Goal: Transaction & Acquisition: Book appointment/travel/reservation

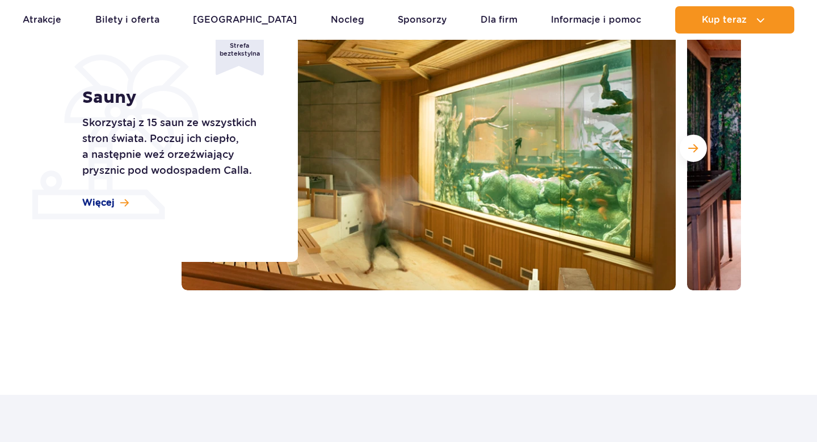
scroll to position [180, 0]
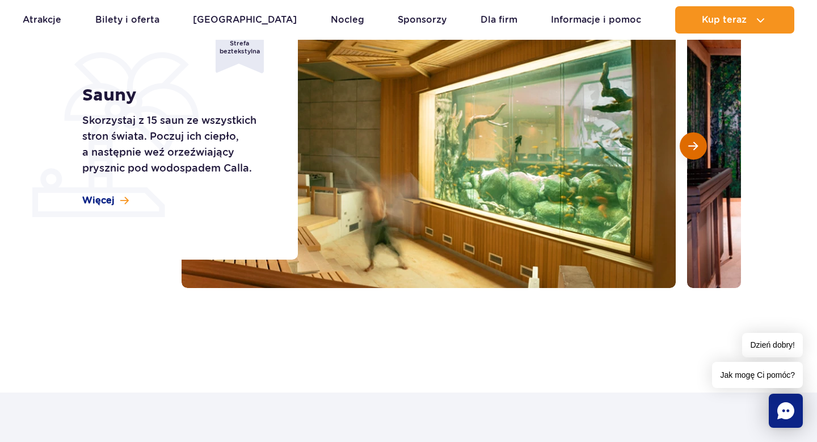
click at [695, 145] on span "Następny slajd" at bounding box center [694, 146] width 10 height 10
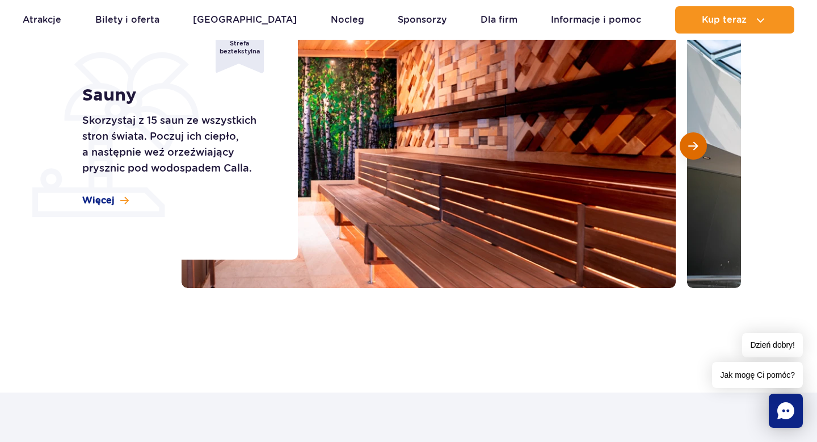
click at [697, 147] on span "Następny slajd" at bounding box center [694, 146] width 10 height 10
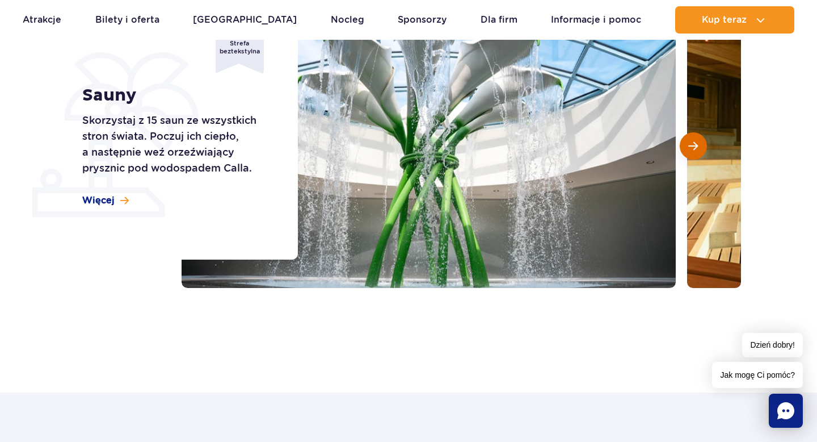
click at [698, 145] on span "Następny slajd" at bounding box center [694, 146] width 10 height 10
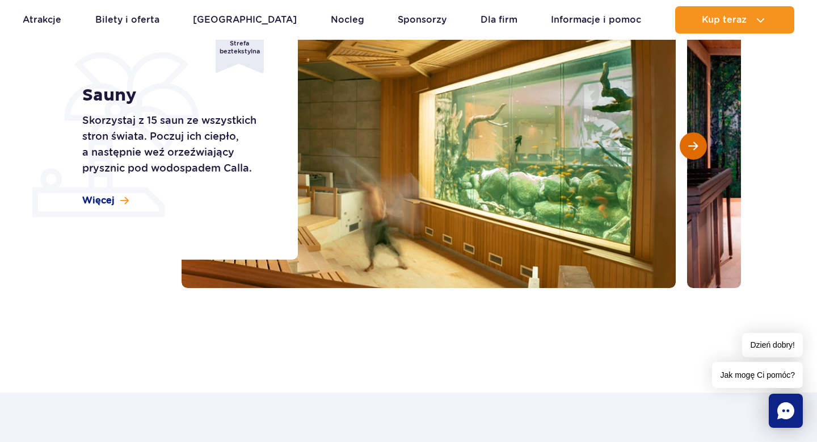
click at [698, 147] on span "Następny slajd" at bounding box center [694, 146] width 10 height 10
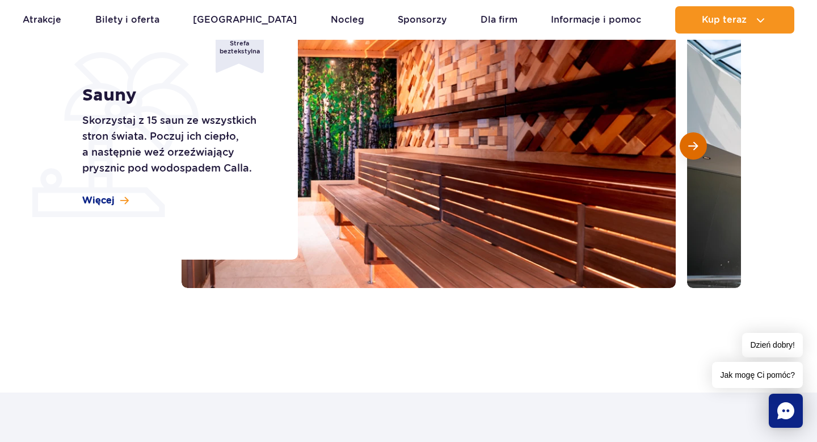
click at [697, 152] on button "Następny slajd" at bounding box center [693, 145] width 27 height 27
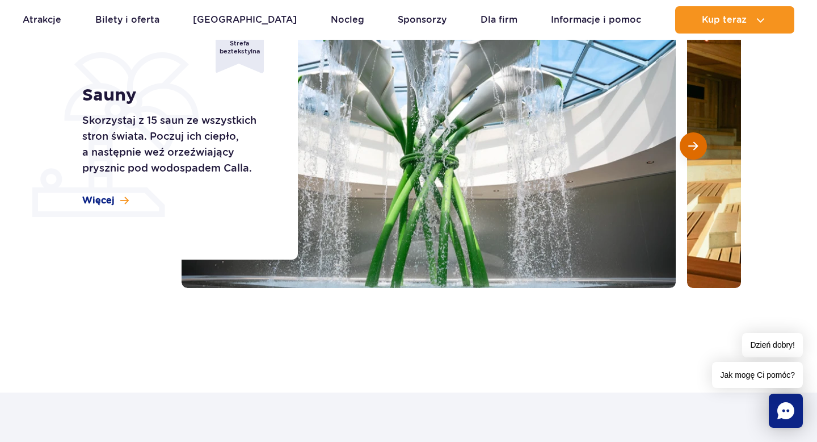
click at [697, 152] on button "Następny slajd" at bounding box center [693, 145] width 27 height 27
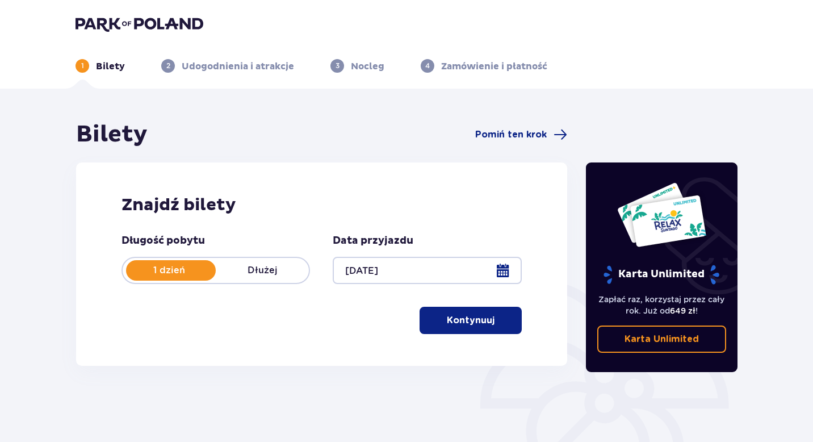
click at [486, 325] on button "Kontynuuj" at bounding box center [471, 320] width 102 height 27
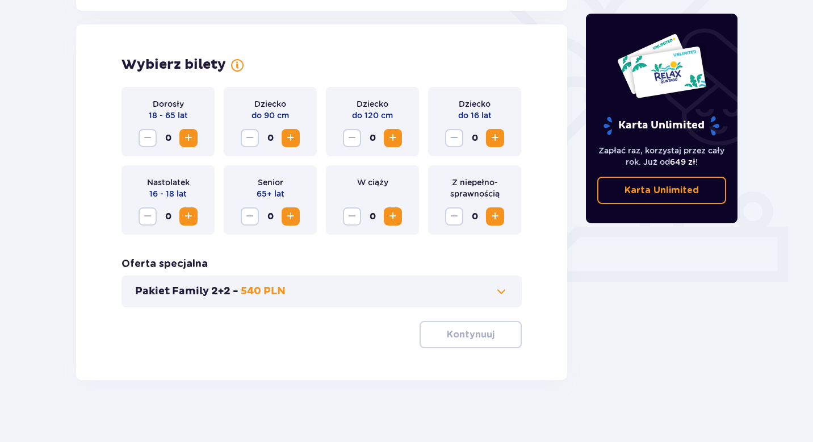
scroll to position [311, 0]
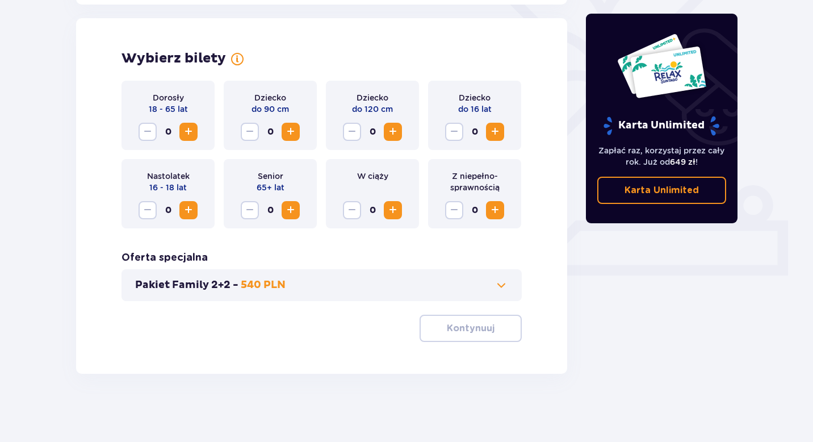
click at [182, 134] on span "Zwiększ" at bounding box center [189, 132] width 14 height 14
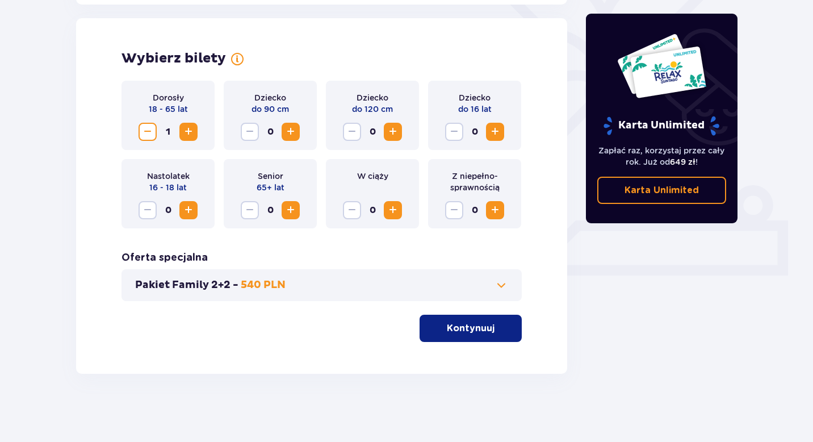
click at [199, 132] on div "Dorosły 18 - 65 lat 1" at bounding box center [167, 115] width 93 height 69
click at [181, 135] on button "Zwiększ" at bounding box center [188, 132] width 18 height 18
click at [447, 333] on p "Kontynuuj" at bounding box center [471, 328] width 48 height 12
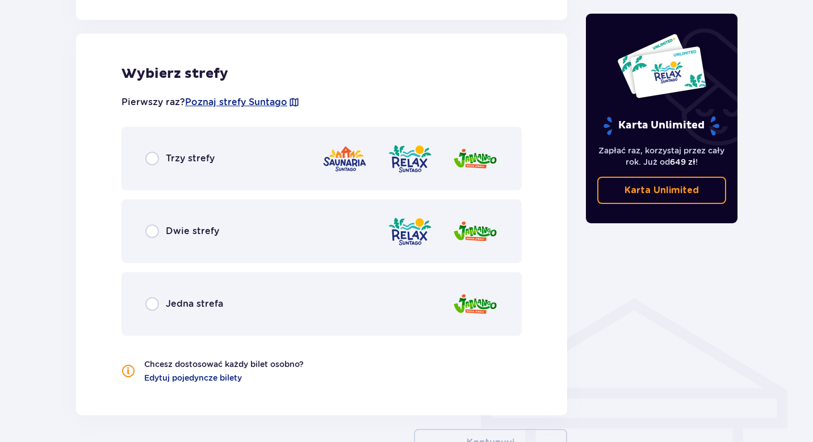
scroll to position [630, 0]
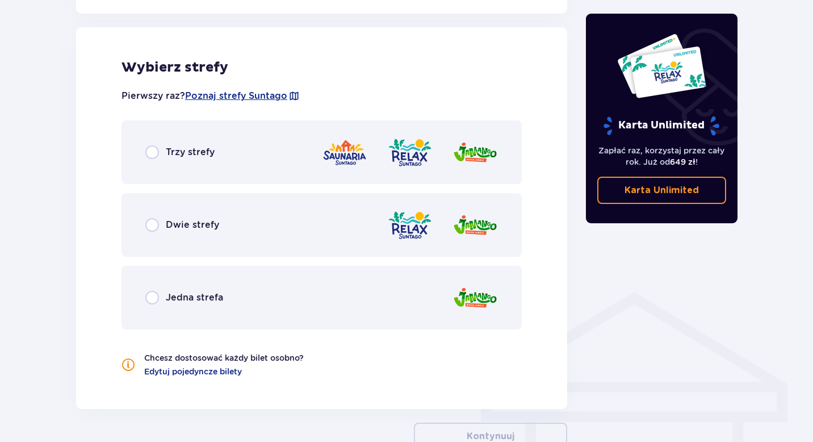
click at [154, 150] on input "radio" at bounding box center [152, 152] width 14 height 14
radio input "true"
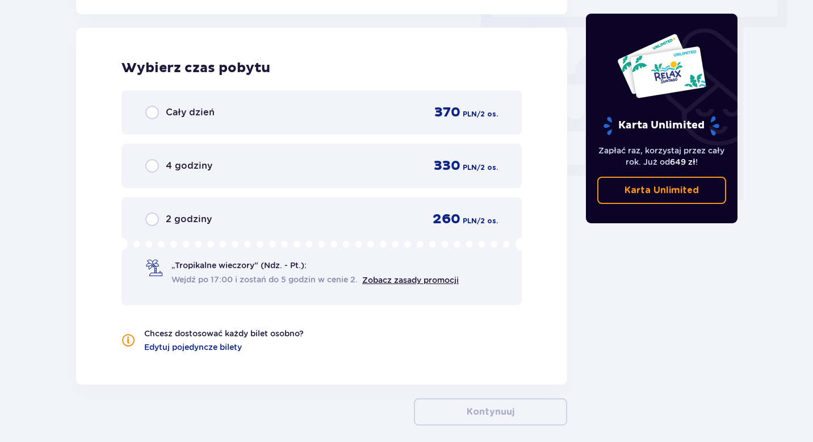
scroll to position [1025, 0]
click at [150, 220] on input "radio" at bounding box center [152, 219] width 14 height 14
radio input "true"
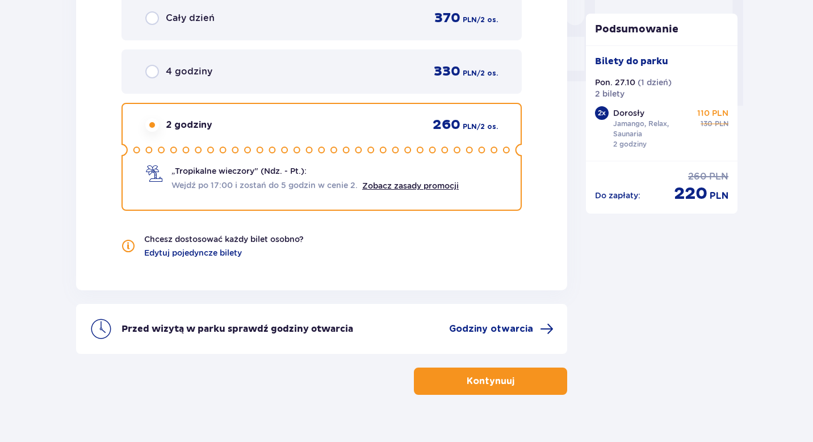
scroll to position [1140, 0]
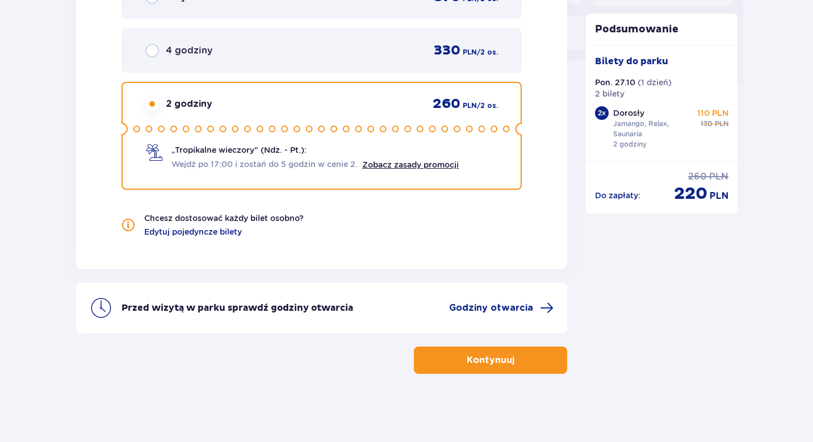
click at [174, 128] on circle at bounding box center [174, 129] width 6 height 6
click at [388, 165] on link "Zobacz zasady promocji" at bounding box center [410, 164] width 97 height 9
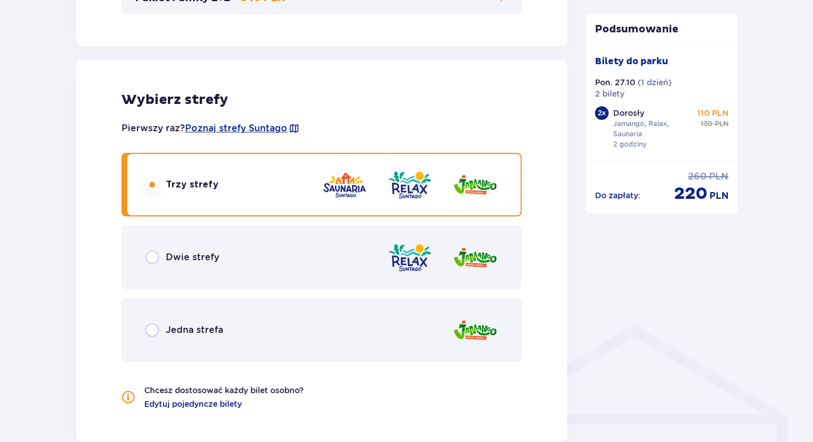
scroll to position [599, 0]
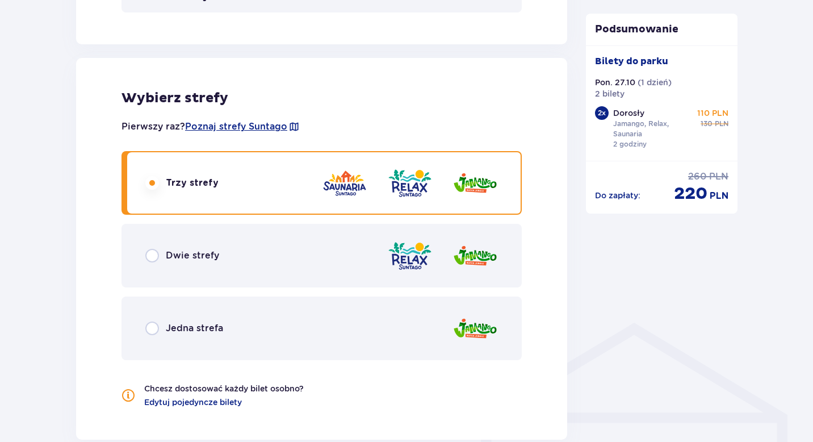
click at [160, 250] on div "Dwie strefy" at bounding box center [182, 256] width 74 height 14
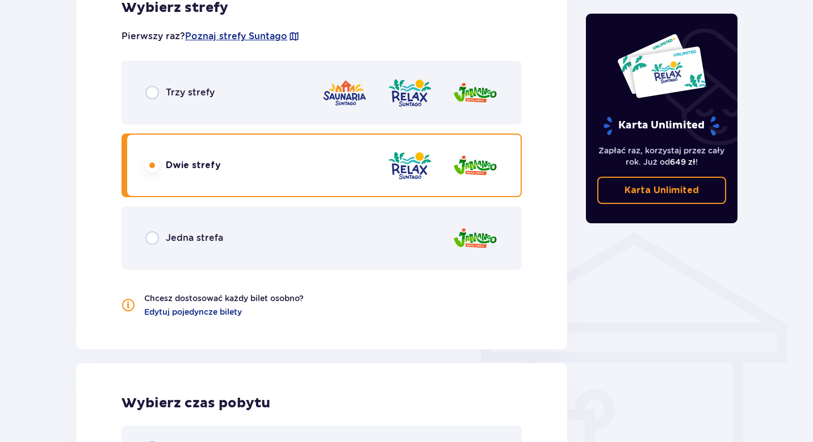
scroll to position [679, 0]
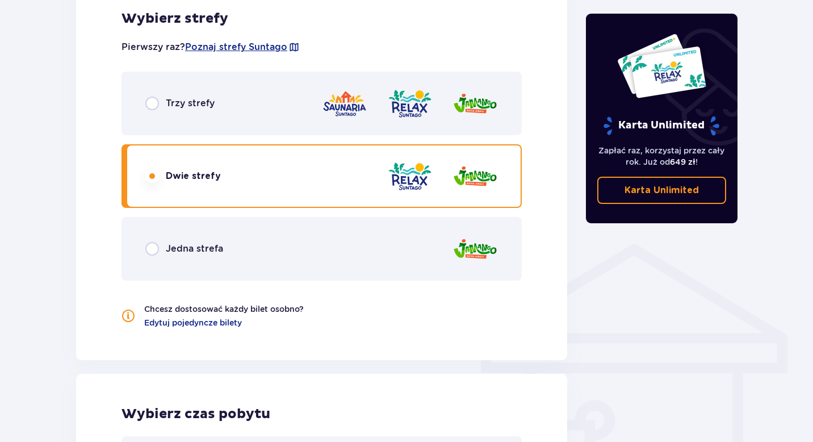
click at [154, 97] on input "radio" at bounding box center [152, 104] width 14 height 14
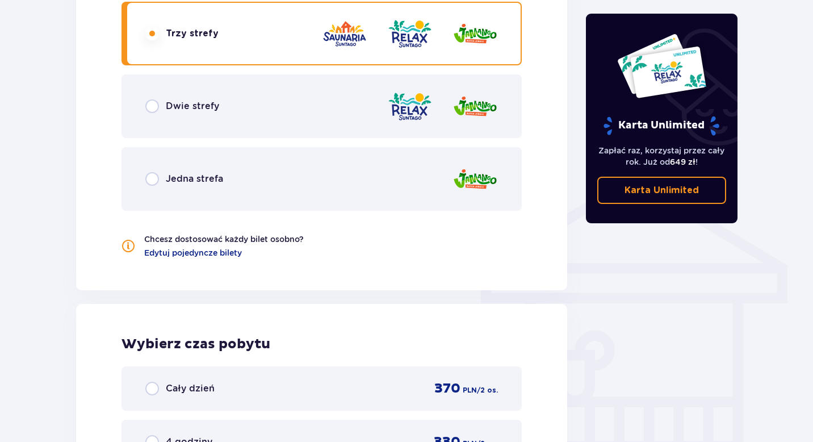
scroll to position [747, 0]
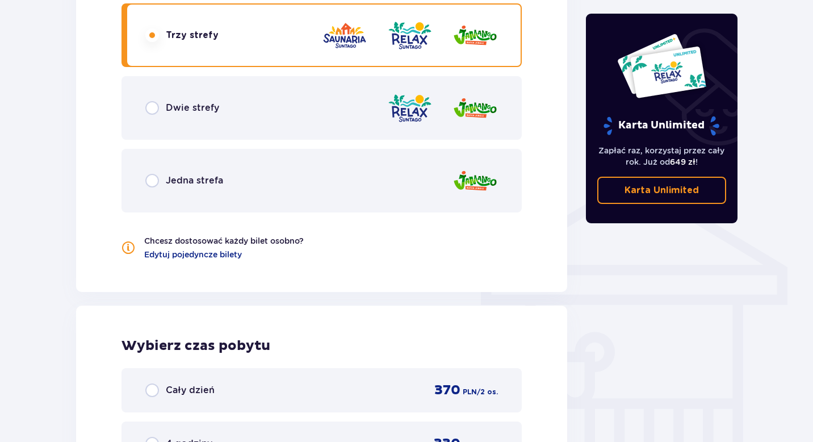
click at [156, 174] on input "radio" at bounding box center [152, 181] width 14 height 14
radio input "true"
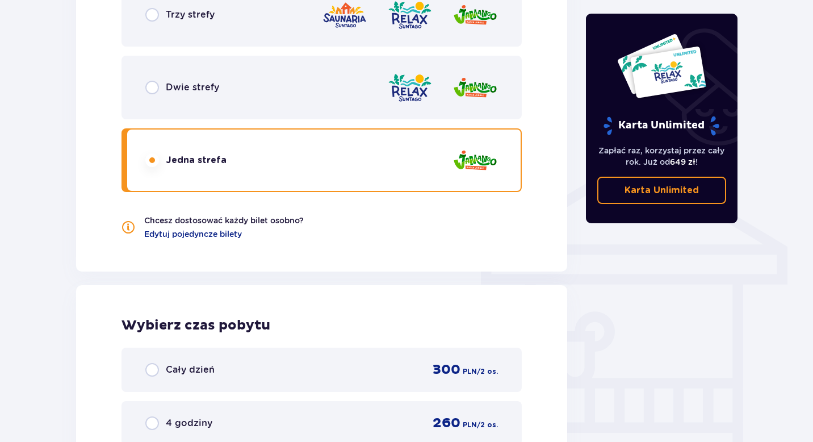
scroll to position [762, 0]
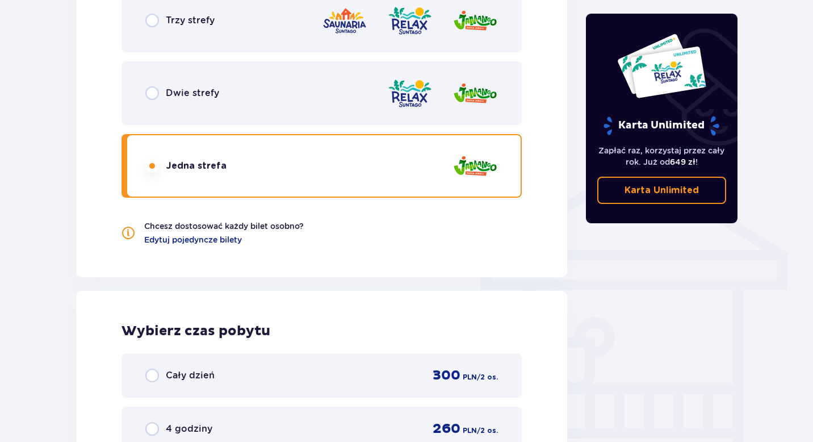
click at [157, 18] on input "radio" at bounding box center [152, 21] width 14 height 14
radio input "true"
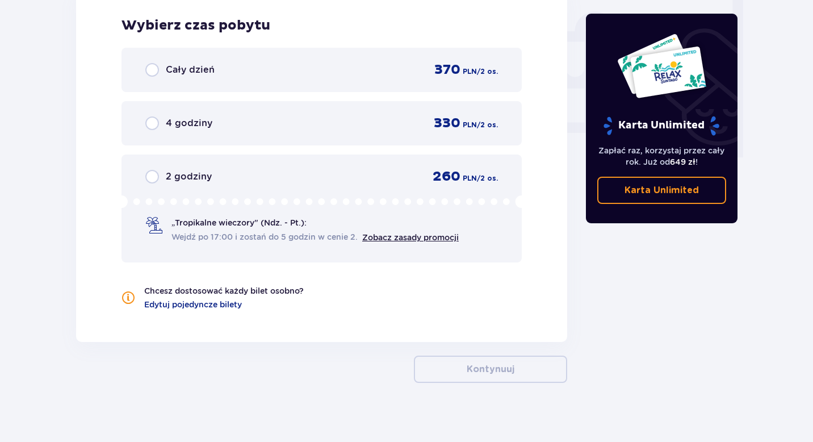
scroll to position [1076, 0]
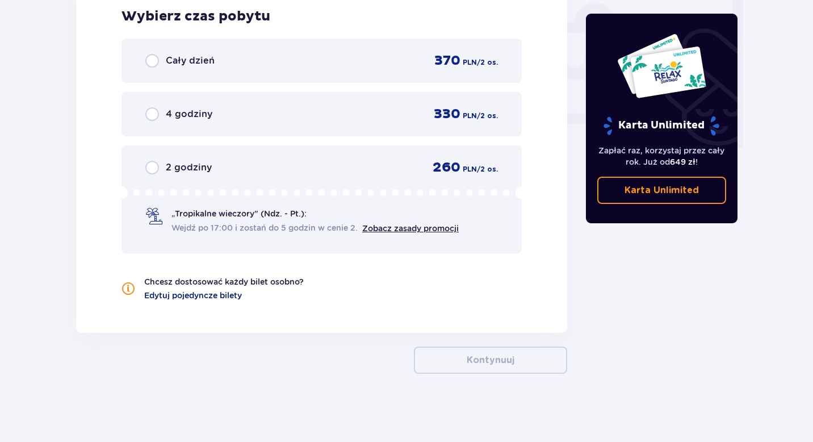
click at [188, 297] on span "Edytuj pojedyncze bilety" at bounding box center [193, 295] width 98 height 11
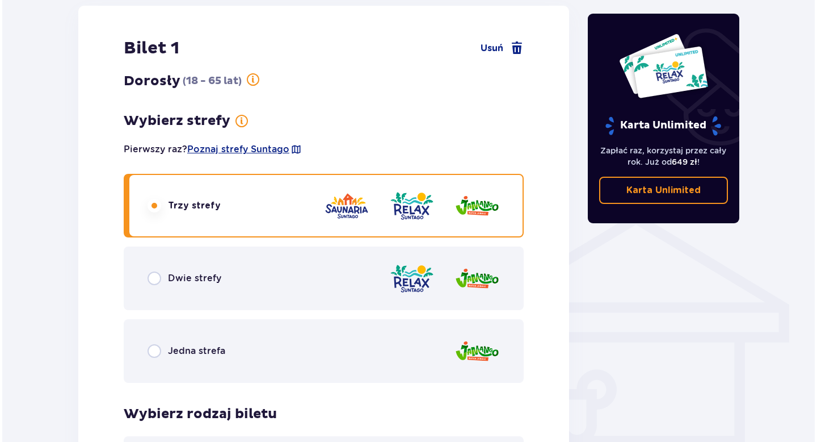
scroll to position [709, 0]
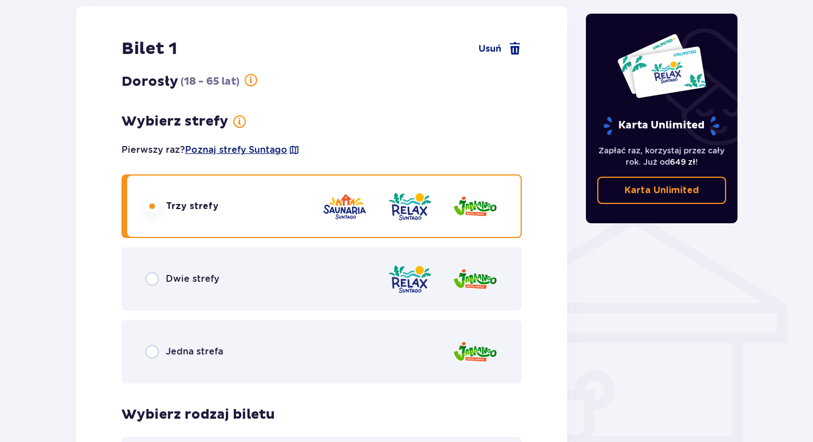
click at [281, 149] on span "Poznaj strefy Suntago" at bounding box center [236, 150] width 102 height 12
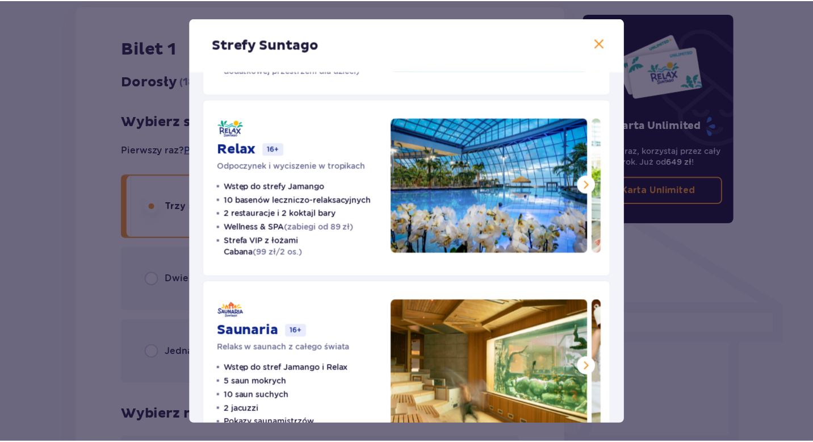
scroll to position [211, 0]
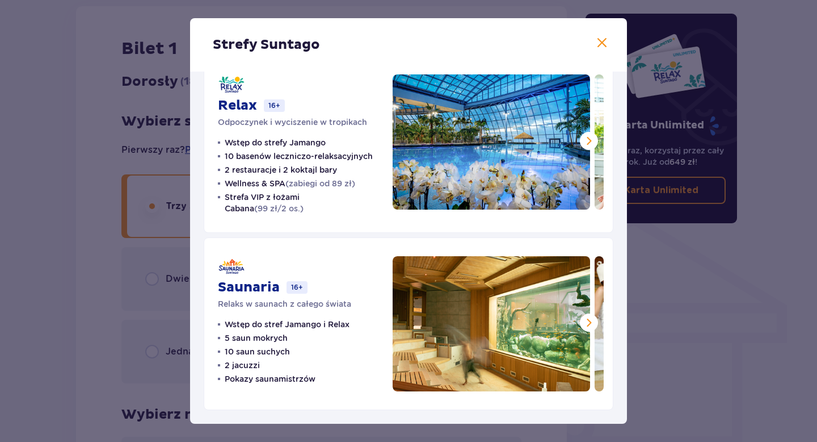
click at [585, 144] on span at bounding box center [589, 141] width 14 height 14
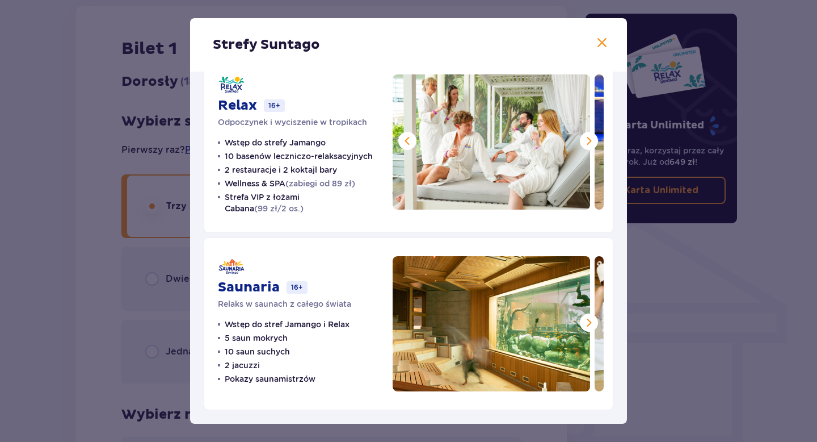
click at [585, 144] on span at bounding box center [589, 141] width 14 height 14
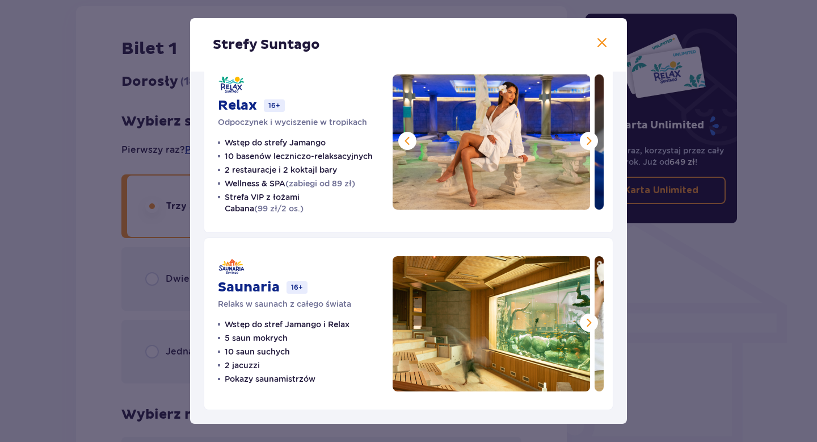
click at [585, 144] on span at bounding box center [589, 141] width 14 height 14
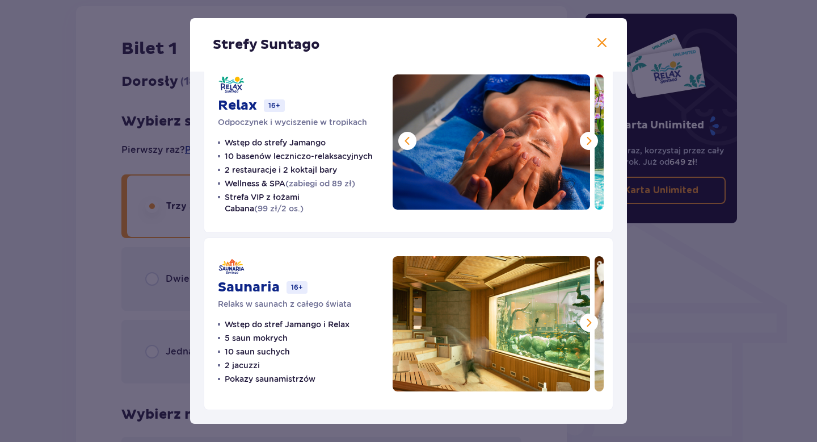
click at [585, 144] on span at bounding box center [589, 141] width 14 height 14
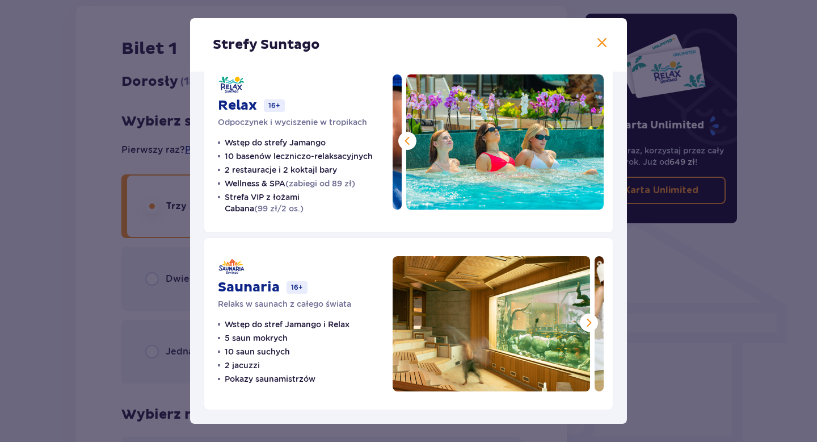
click at [582, 325] on span at bounding box center [589, 323] width 14 height 14
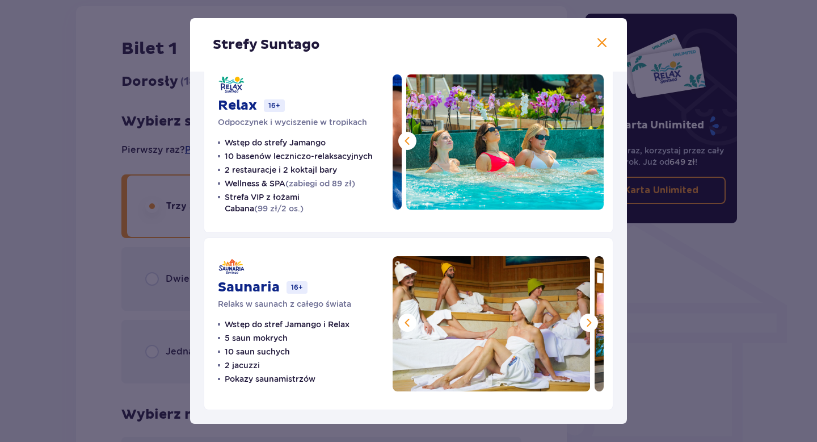
click at [583, 324] on span at bounding box center [589, 323] width 14 height 14
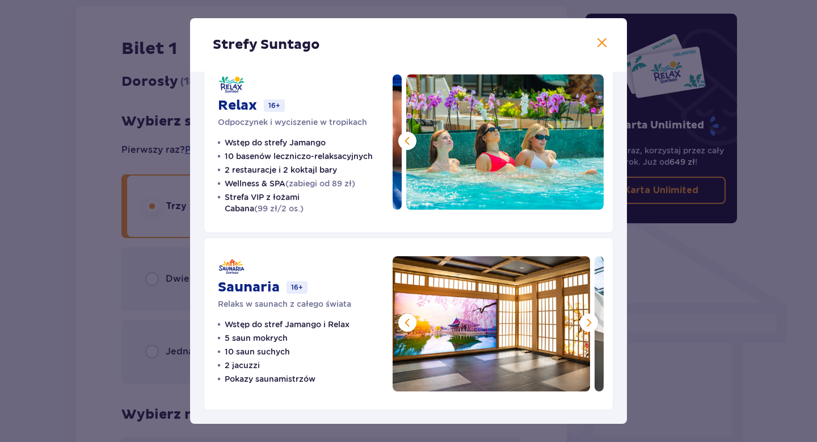
click at [583, 324] on span at bounding box center [589, 323] width 14 height 14
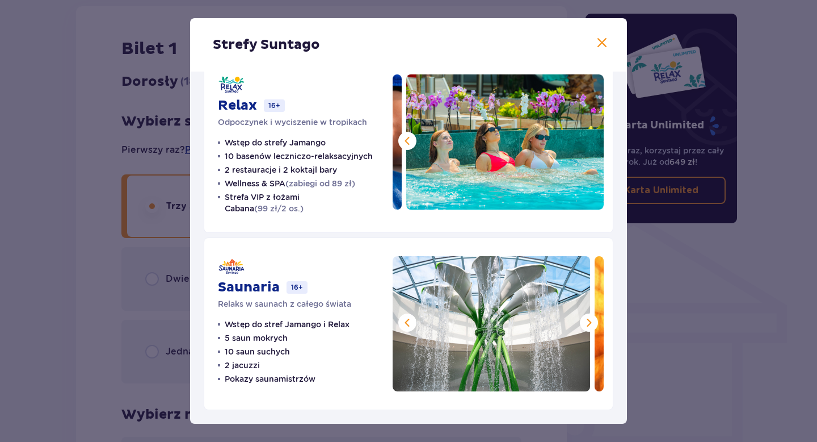
click at [584, 324] on span at bounding box center [589, 323] width 14 height 14
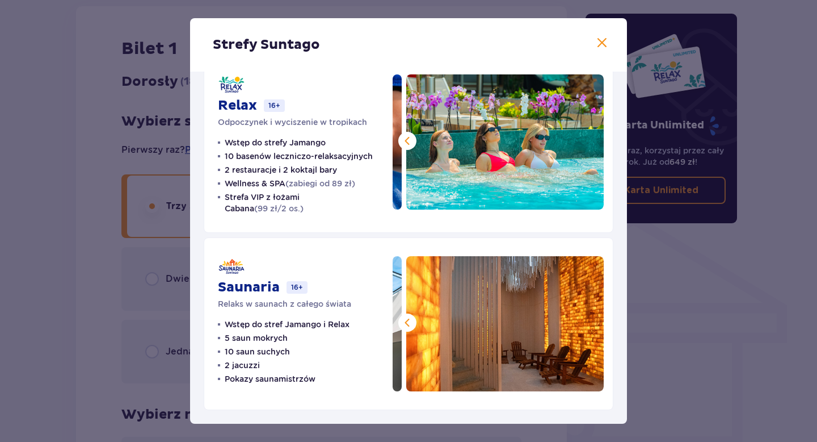
click at [599, 41] on span at bounding box center [603, 43] width 14 height 14
